Goal: Task Accomplishment & Management: Manage account settings

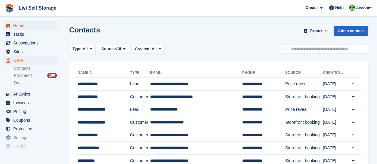
click at [15, 29] on span "Home" at bounding box center [31, 25] width 36 height 8
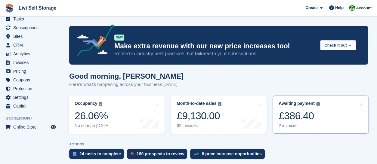
click at [365, 116] on link "Awaiting payment The total outstanding balance on all open invoices. £386.40 2 …" at bounding box center [321, 115] width 96 height 38
